Goal: Check status: Check status

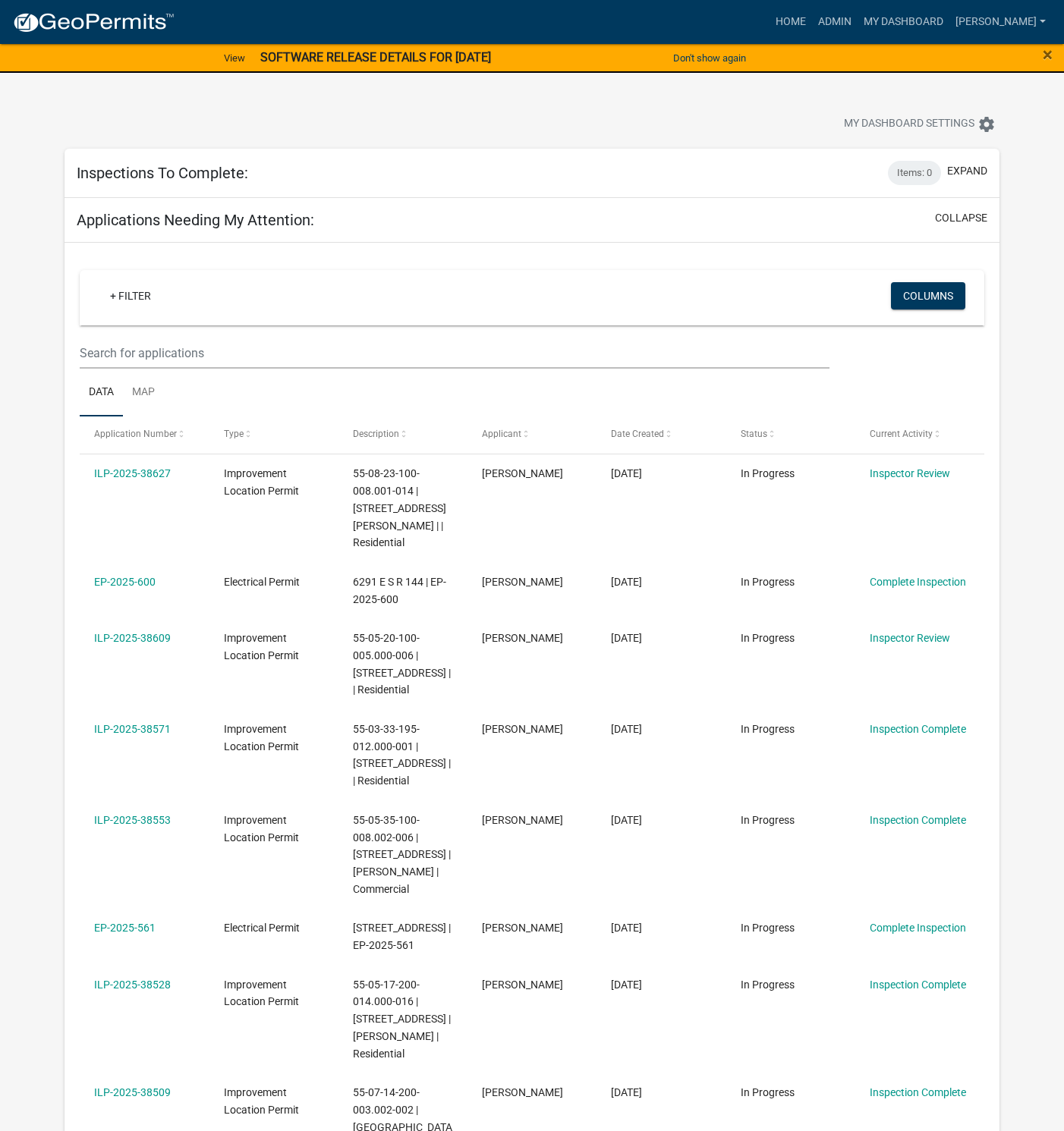
select select "1: 25"
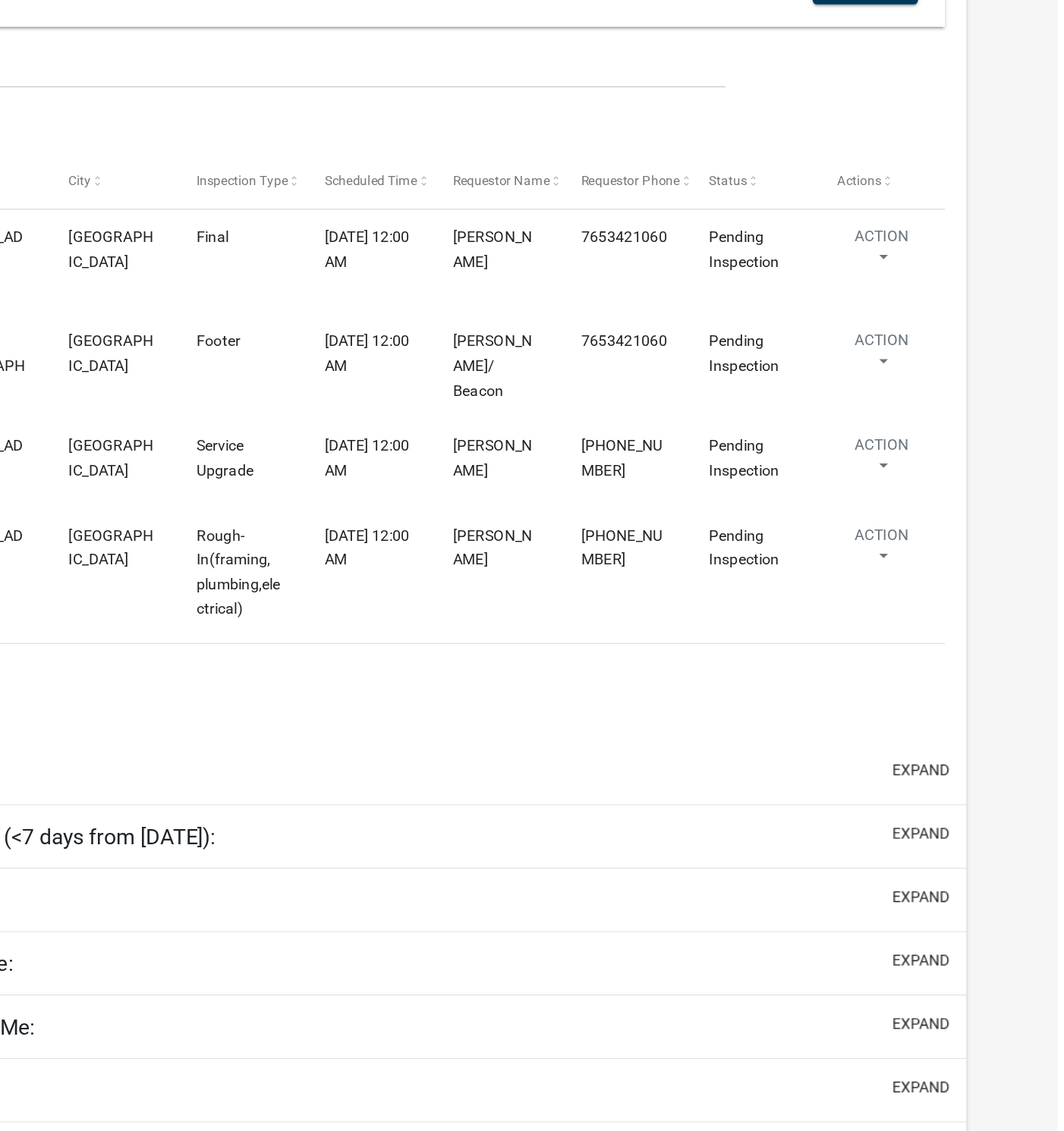
select select "1: 25"
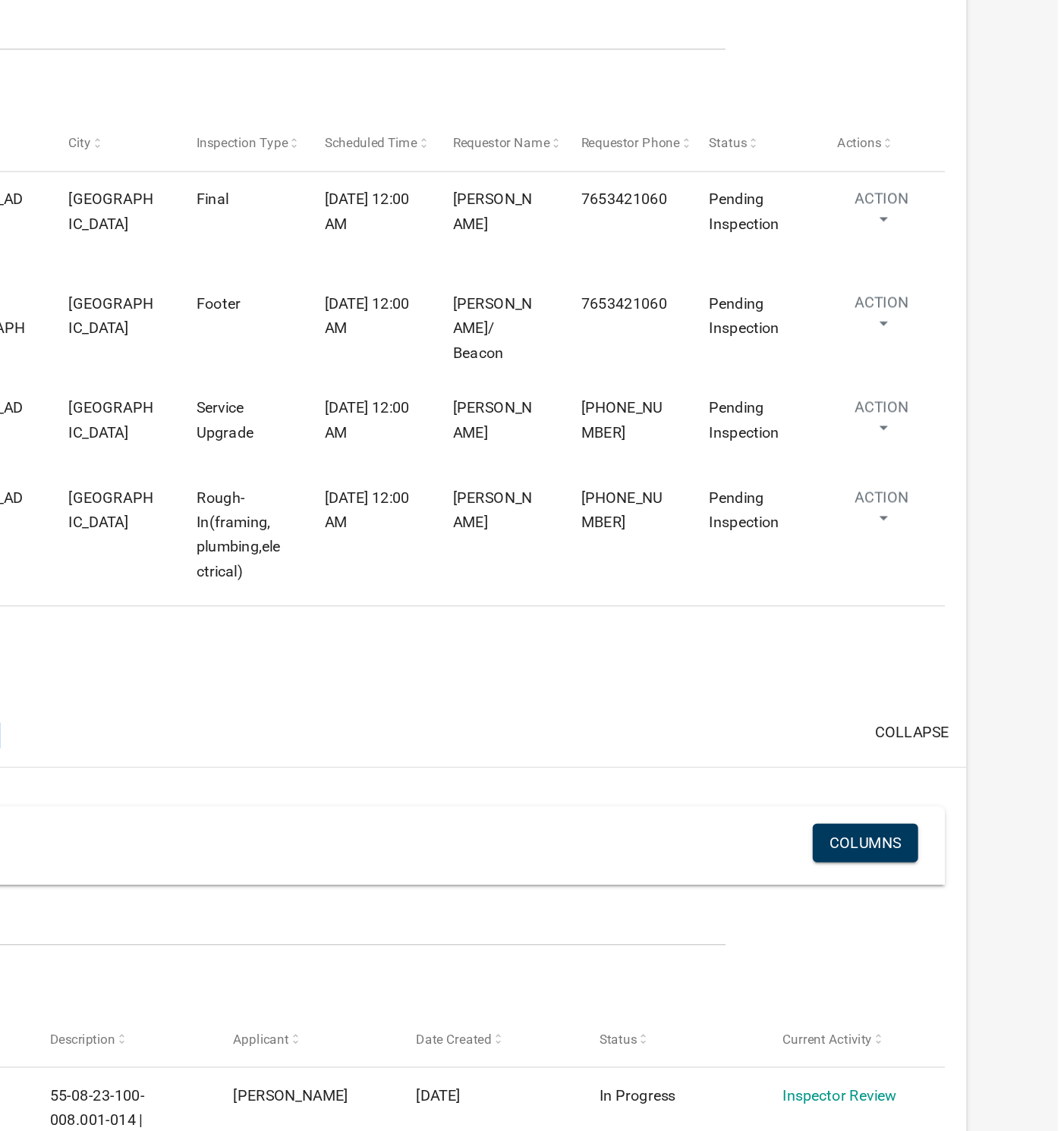
drag, startPoint x: 590, startPoint y: 823, endPoint x: 831, endPoint y: 837, distance: 241.4
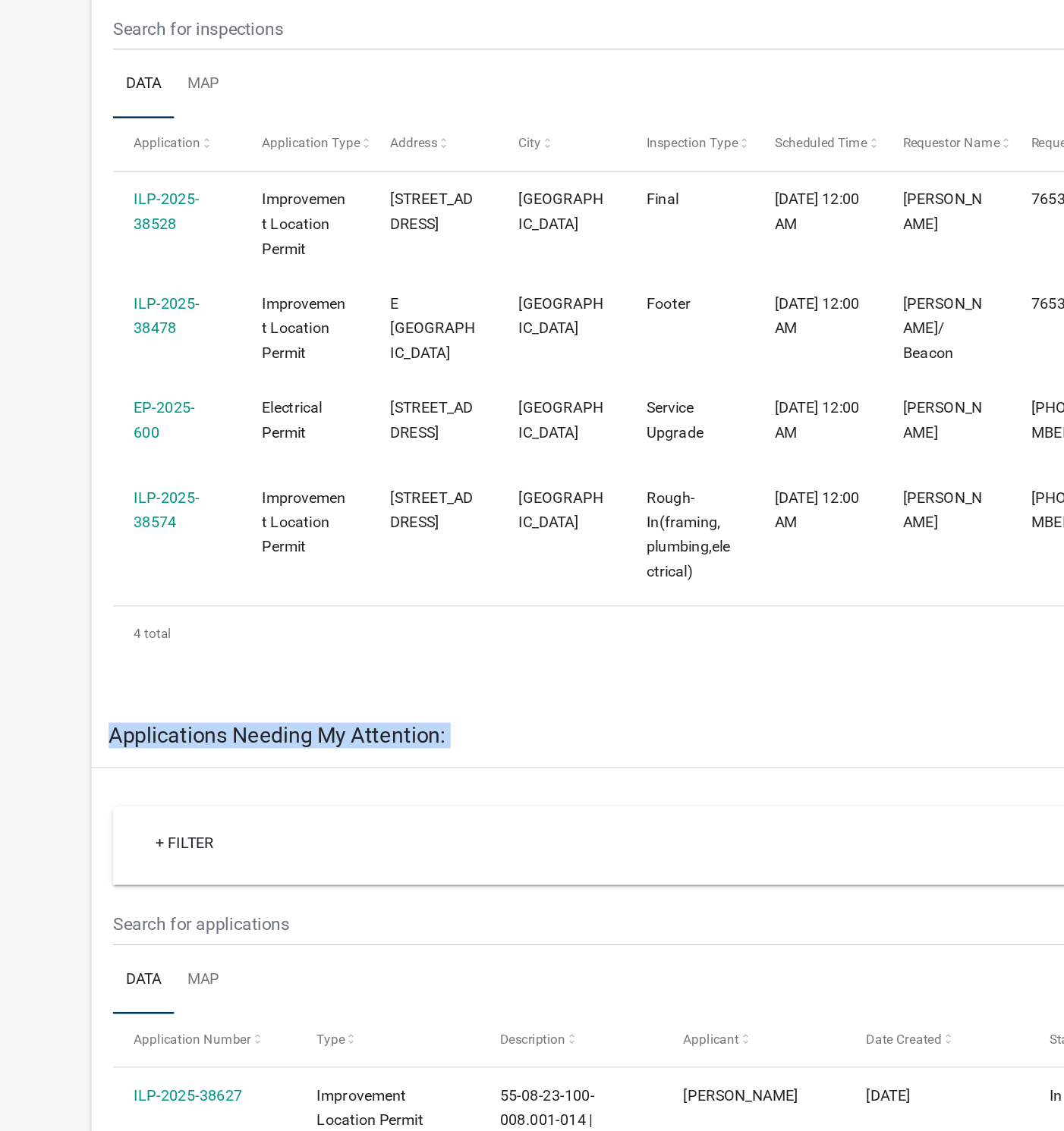
click at [118, 620] on link "EP-2025-600" at bounding box center [115, 629] width 43 height 29
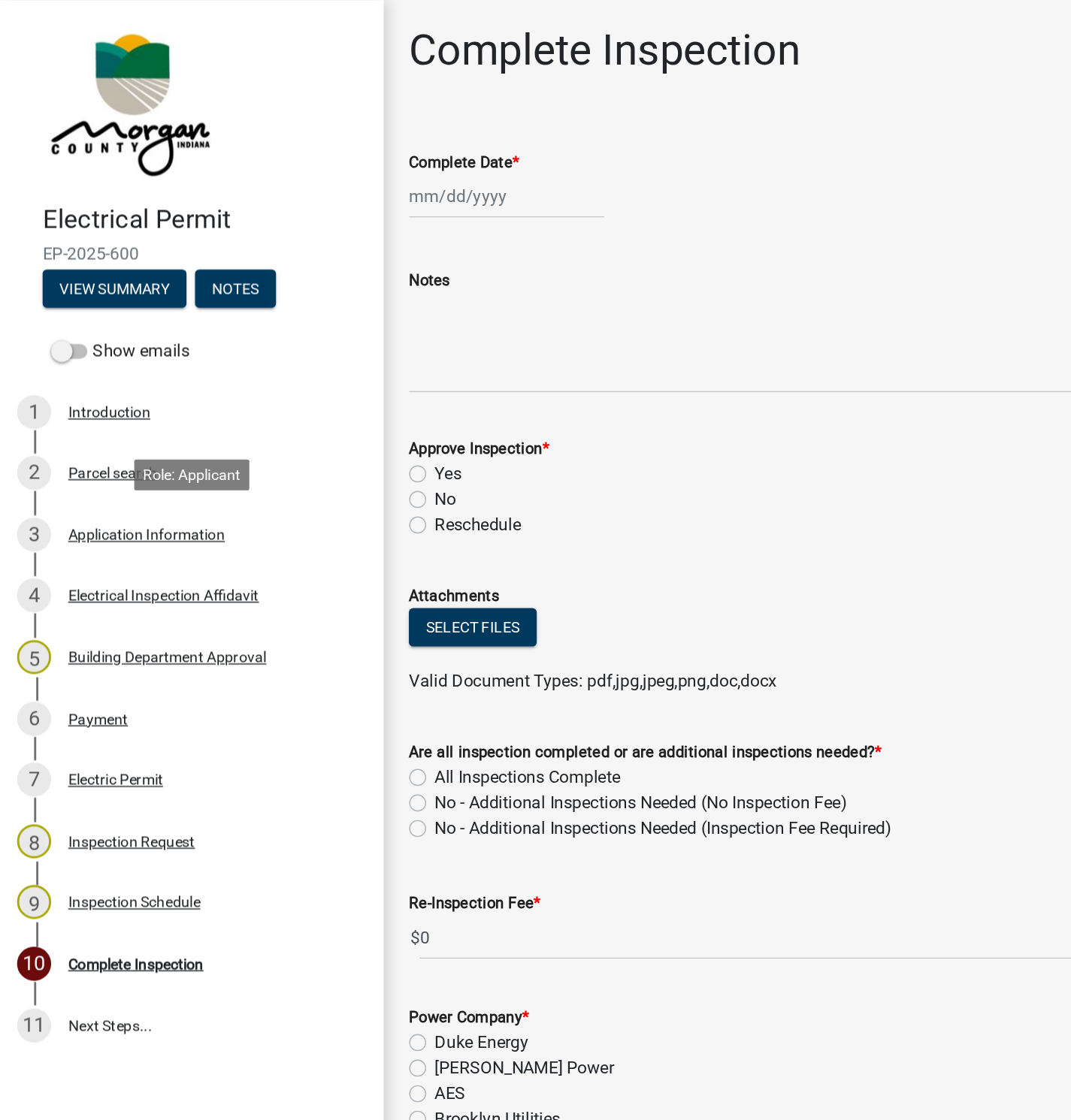
click at [77, 376] on div "Application Information" at bounding box center [103, 377] width 110 height 11
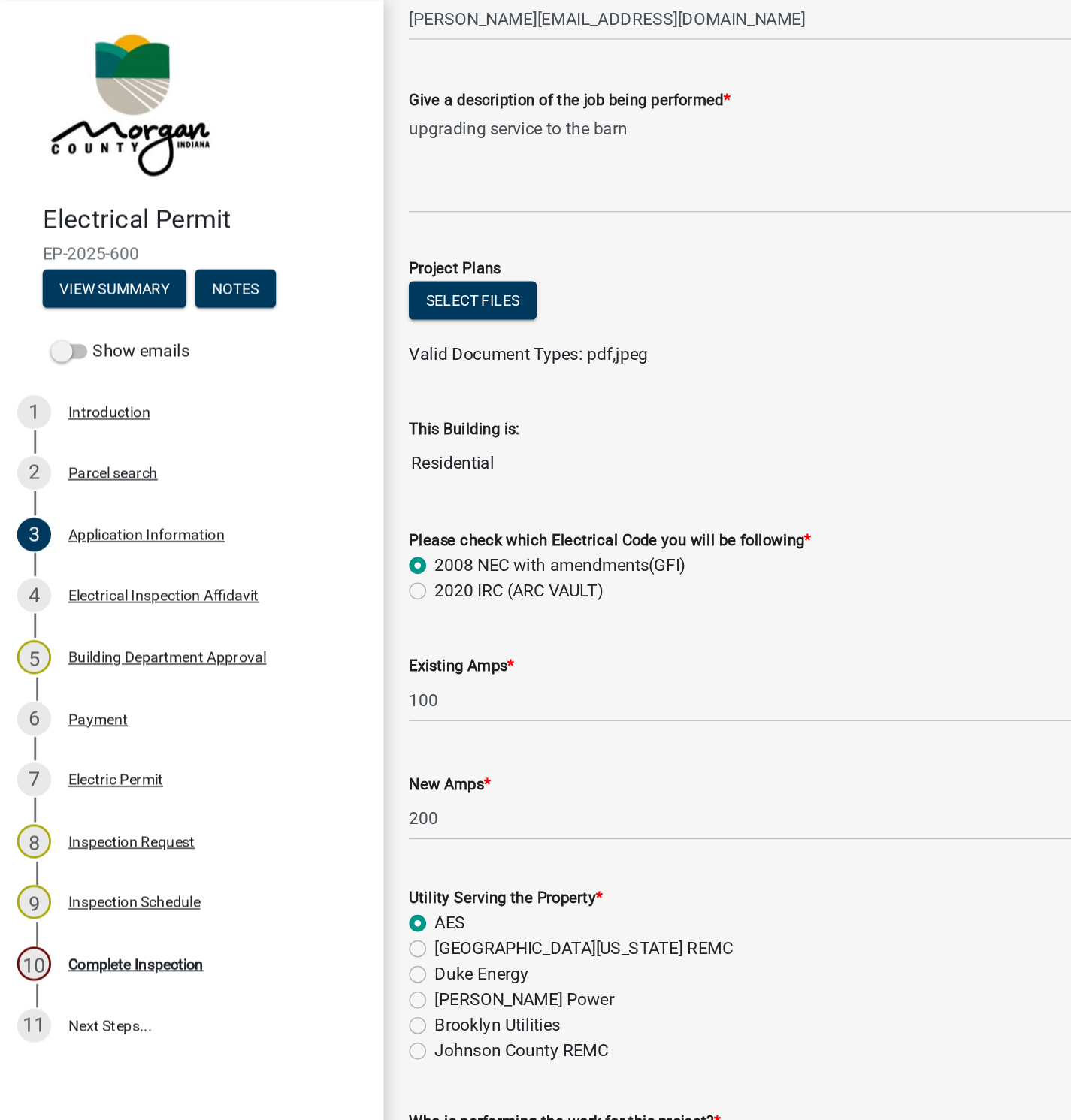
scroll to position [635, 0]
